Goal: Transaction & Acquisition: Purchase product/service

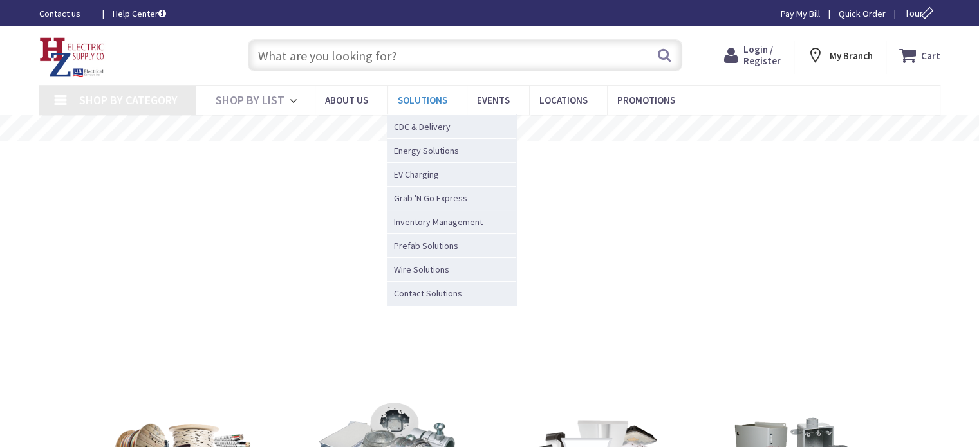
type input "[US_STATE][GEOGRAPHIC_DATA], [GEOGRAPHIC_DATA]"
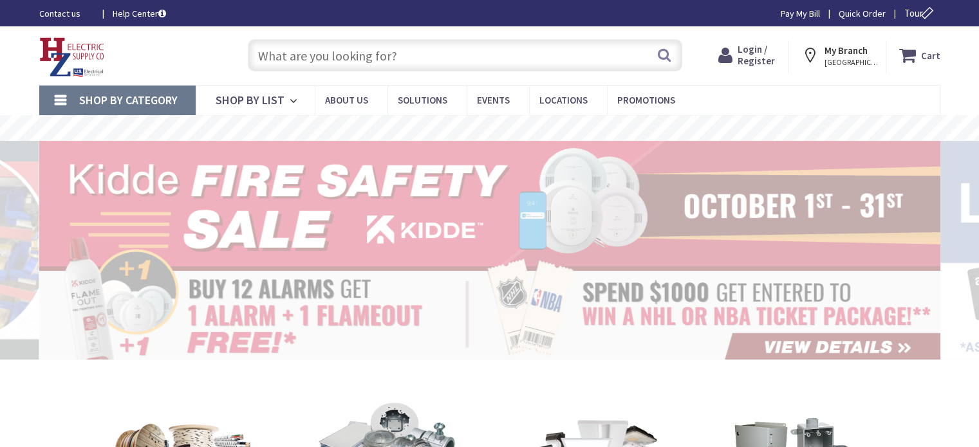
click at [398, 57] on input "text" at bounding box center [465, 55] width 435 height 32
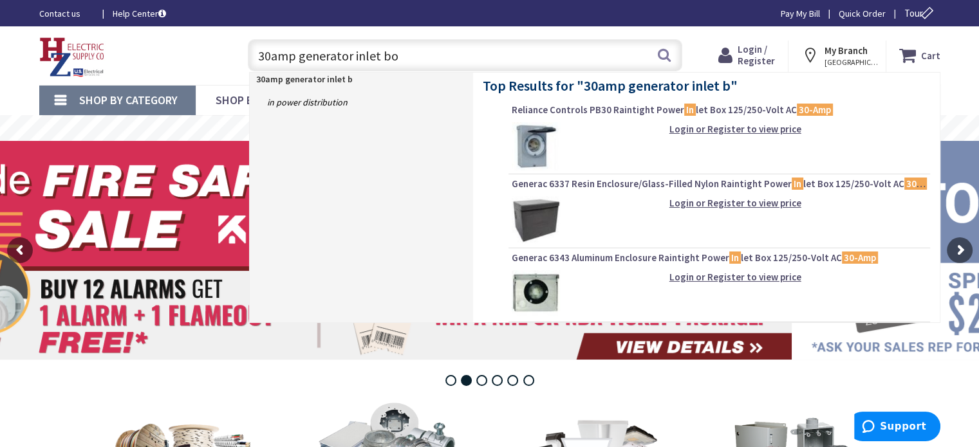
type input "30amp generator inlet box"
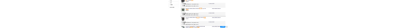
scroll to position [579, 0]
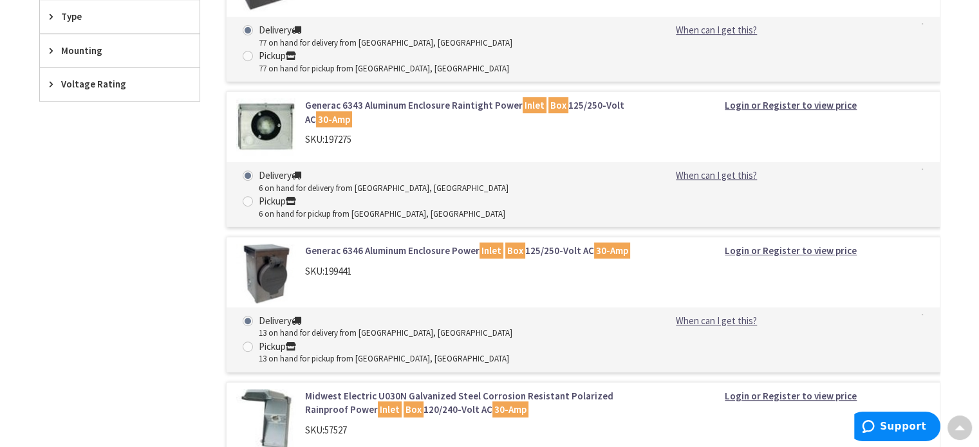
click at [32, 274] on main "You searched for '30amp generator inlet box' View Subcategories Power Inlet Box…" at bounding box center [490, 58] width 966 height 992
